Goal: Task Accomplishment & Management: Use online tool/utility

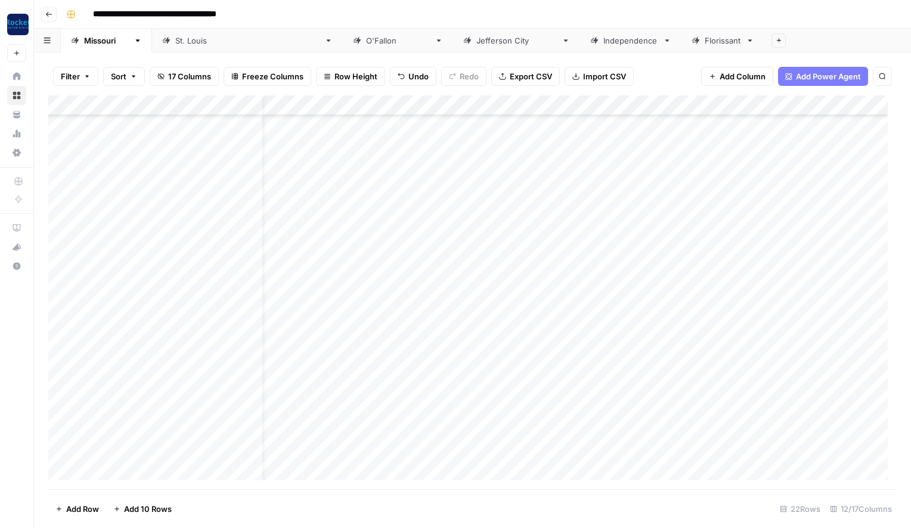
scroll to position [101, 30]
click at [542, 12] on div "**********" at bounding box center [479, 14] width 837 height 19
click at [612, 327] on div "Add Column" at bounding box center [472, 291] width 848 height 393
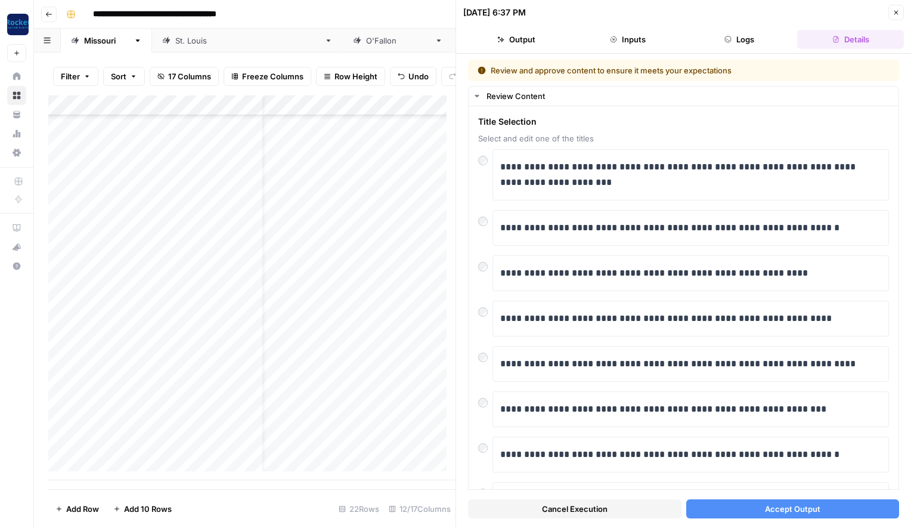
click at [774, 509] on span "Accept Output" at bounding box center [792, 508] width 55 height 12
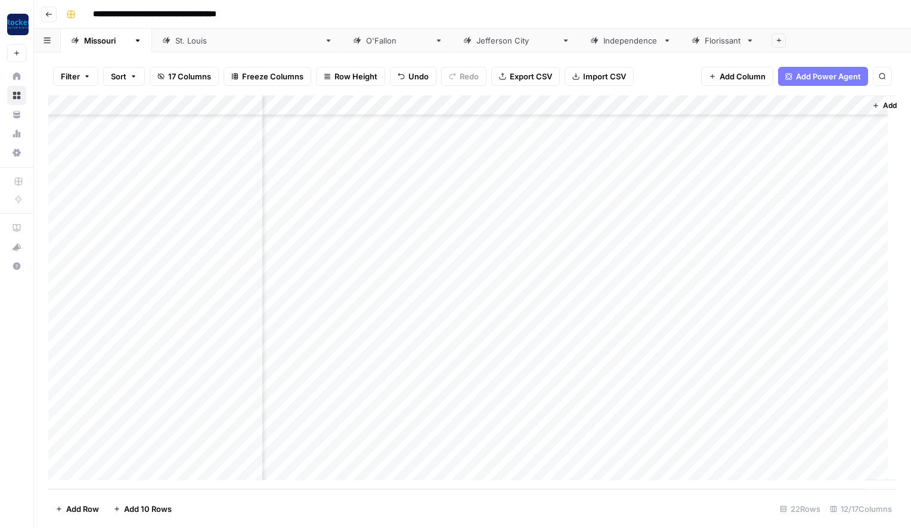
scroll to position [101, 583]
click at [595, 349] on div "Add Column" at bounding box center [472, 291] width 848 height 393
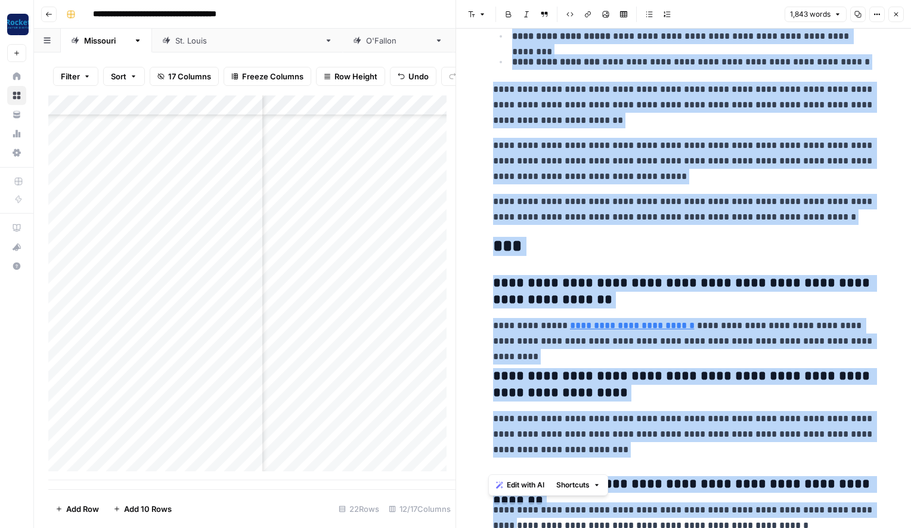
scroll to position [3585, 0]
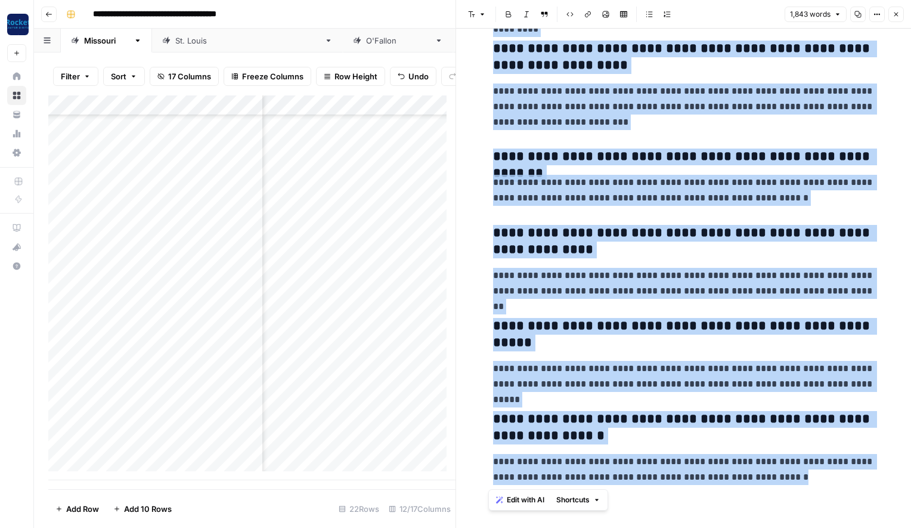
drag, startPoint x: 491, startPoint y: 64, endPoint x: 837, endPoint y: 498, distance: 555.3
copy div "**********"
click at [895, 13] on icon "button" at bounding box center [895, 14] width 7 height 7
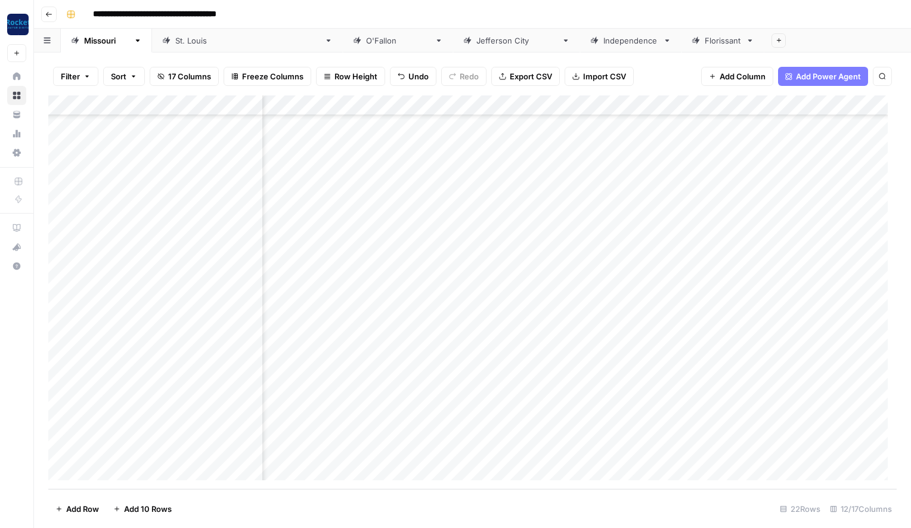
scroll to position [101, 147]
click at [494, 327] on div "Add Column" at bounding box center [472, 291] width 848 height 393
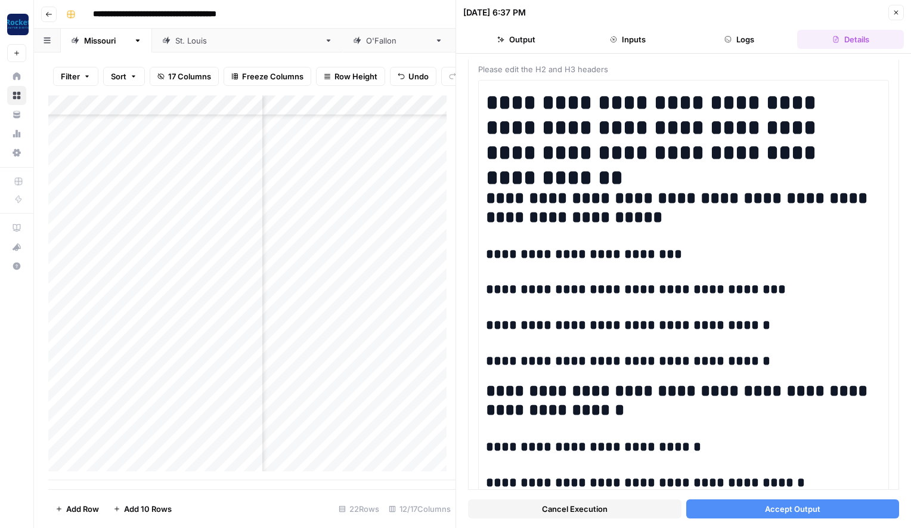
scroll to position [85, 0]
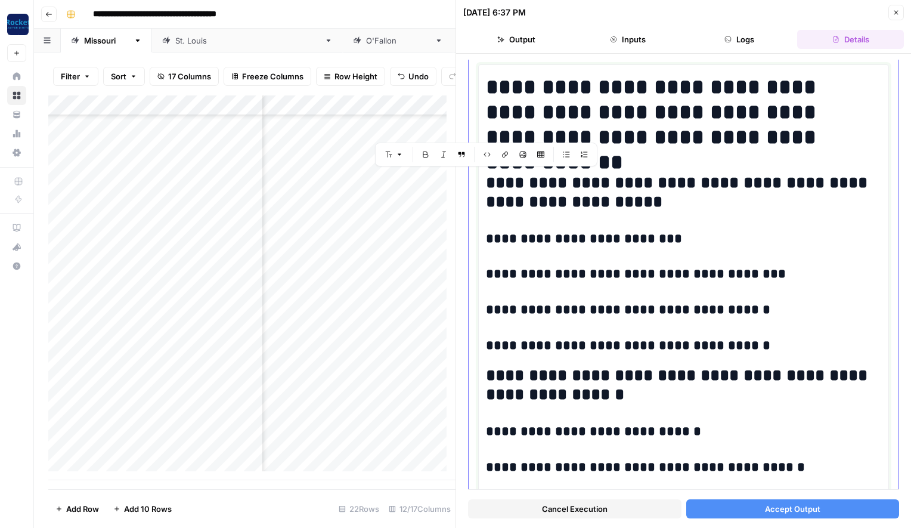
drag, startPoint x: 488, startPoint y: 375, endPoint x: 488, endPoint y: 184, distance: 191.3
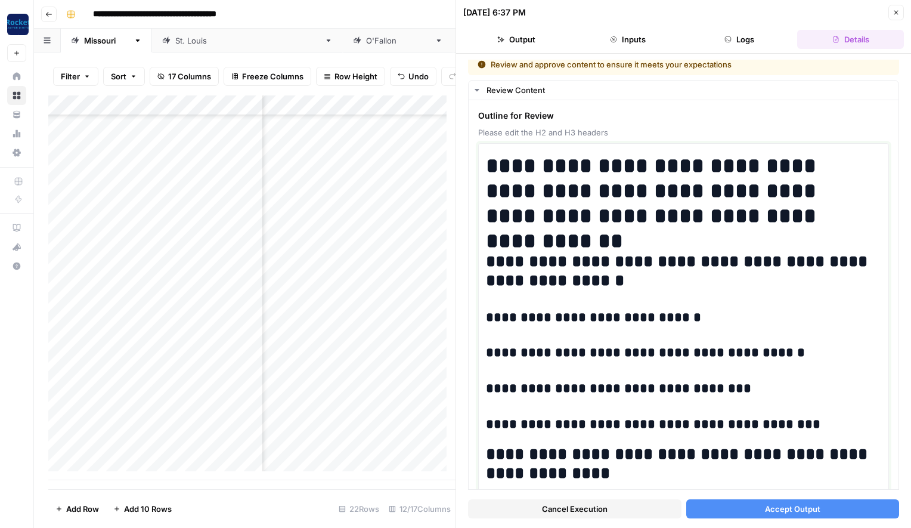
scroll to position [0, 0]
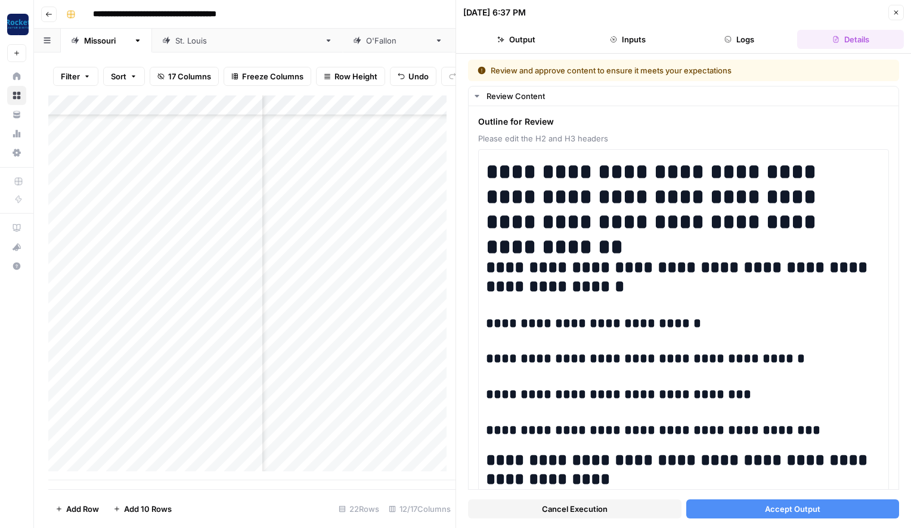
click at [896, 9] on icon "button" at bounding box center [895, 12] width 7 height 7
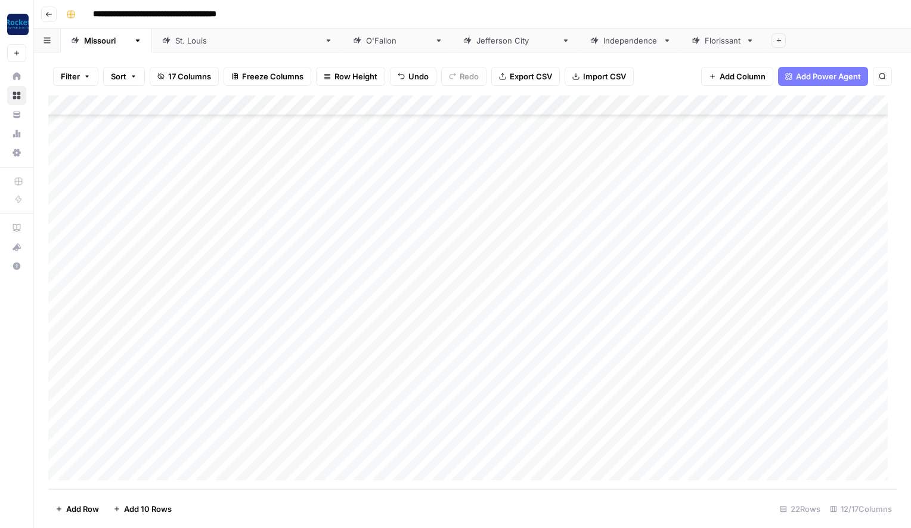
scroll to position [101, 0]
